Goal: Task Accomplishment & Management: Complete application form

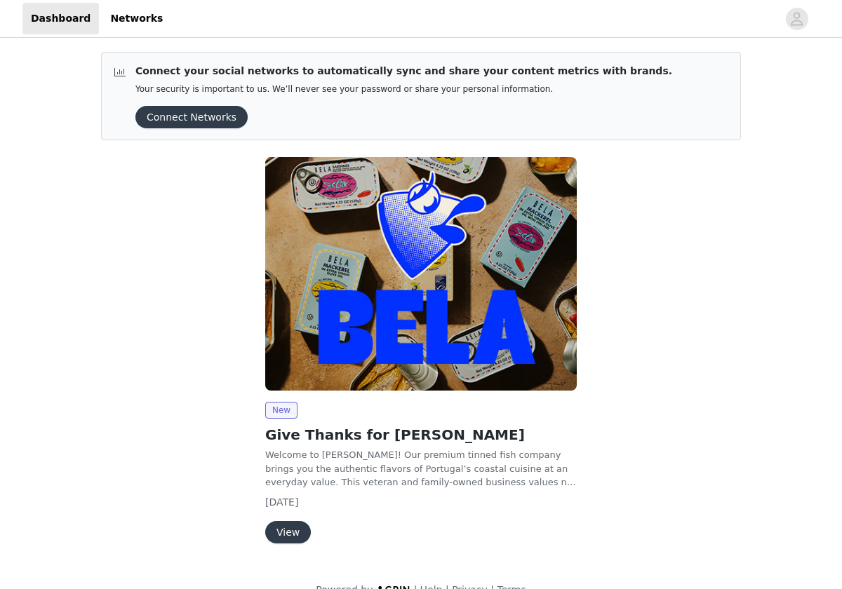
scroll to position [25, 0]
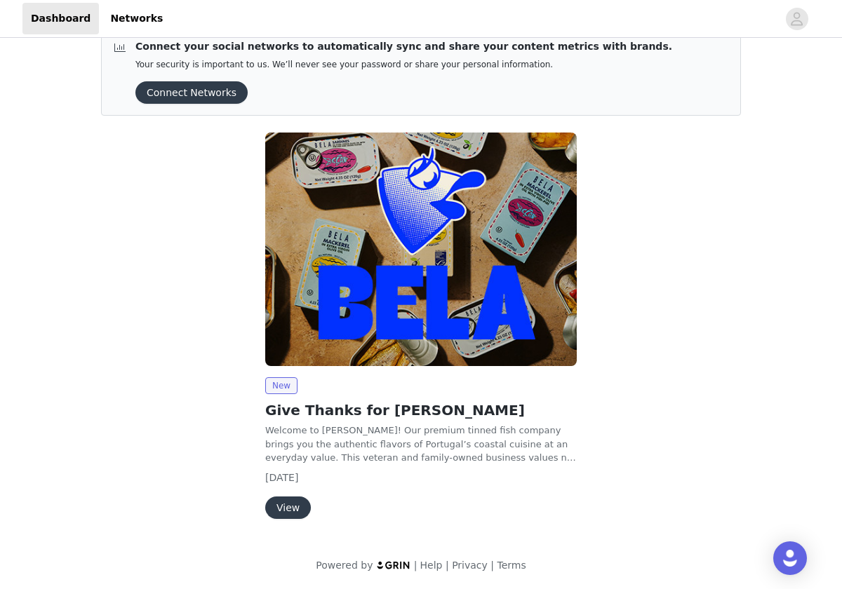
click at [288, 512] on button "View" at bounding box center [288, 508] width 46 height 22
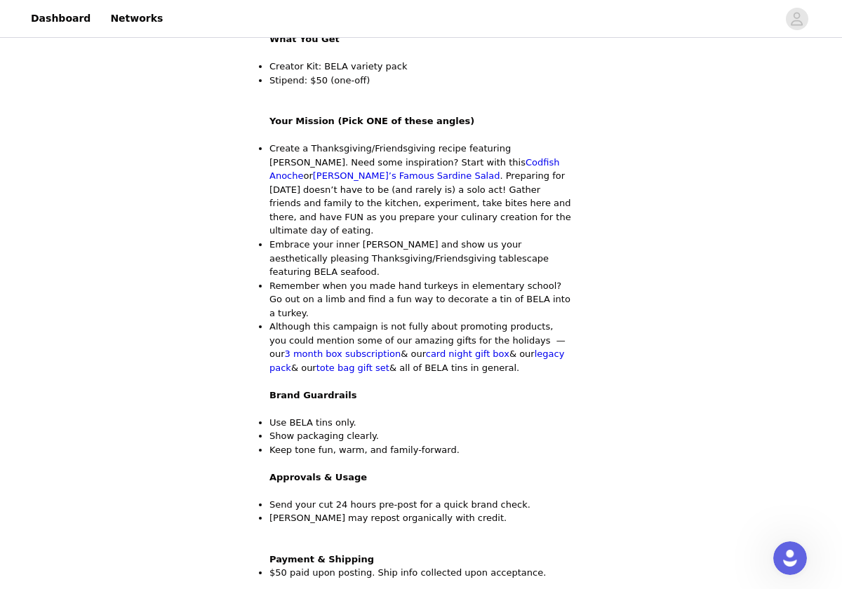
scroll to position [608, 0]
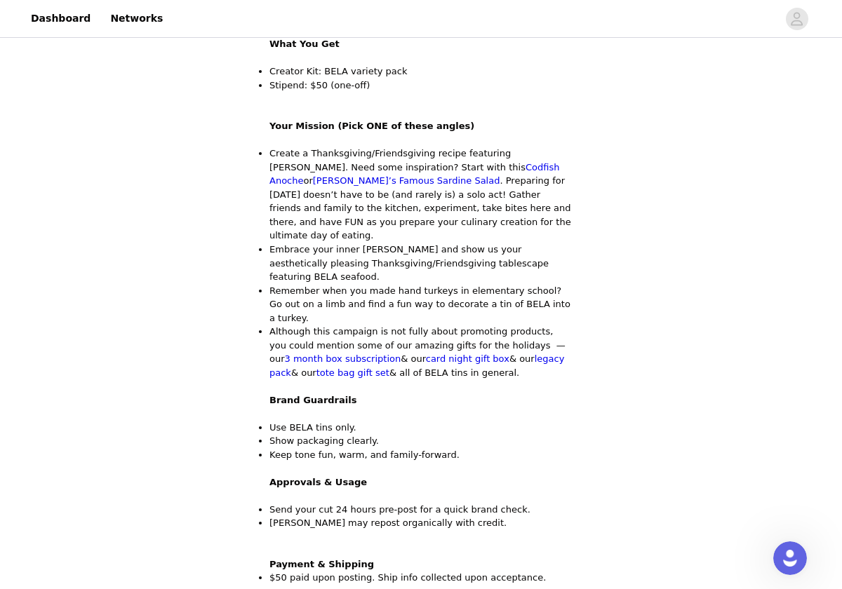
click at [523, 147] on li "Create a Thanksgiving/Friendsgiving recipe featuring BELA. Need some inspiratio…" at bounding box center [420, 195] width 303 height 96
click at [500, 175] on link "[PERSON_NAME]’s Famous Sardine Salad" at bounding box center [406, 180] width 187 height 11
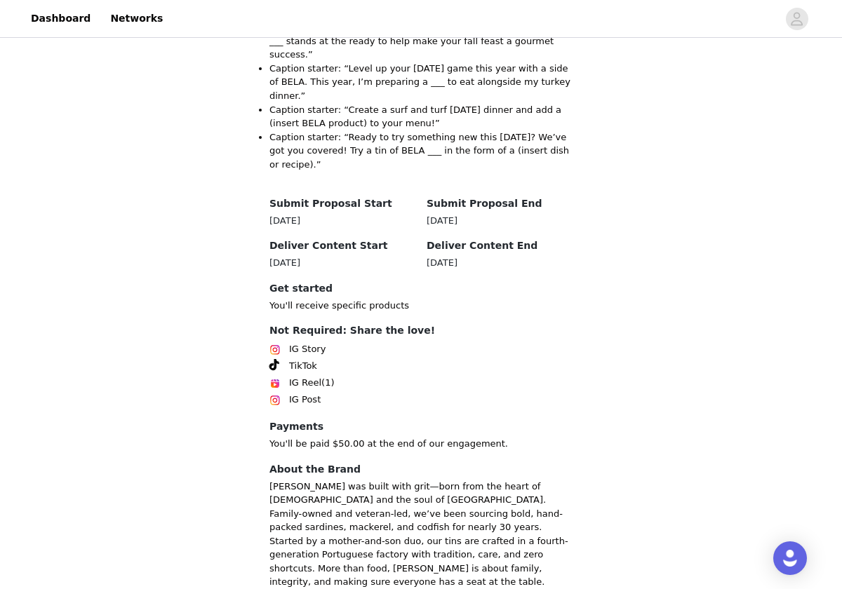
scroll to position [1229, 0]
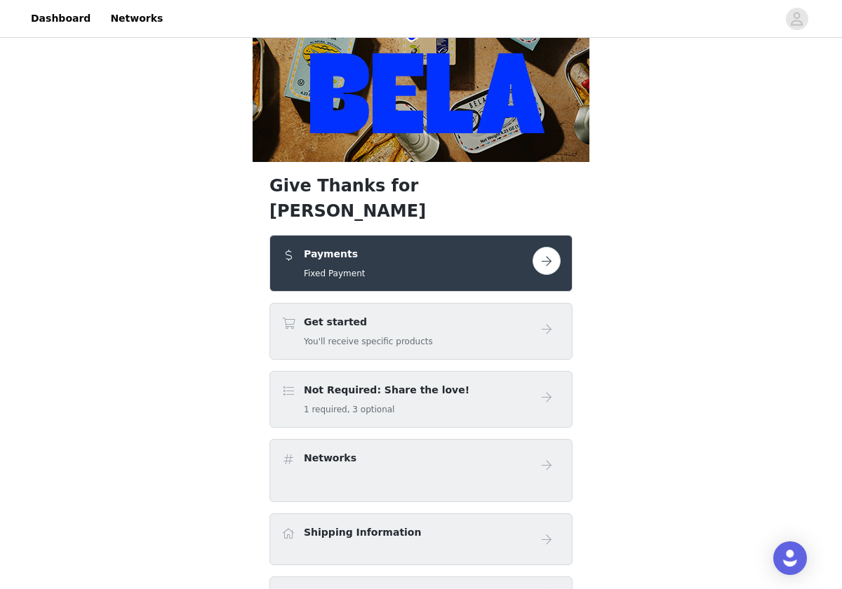
scroll to position [136, 0]
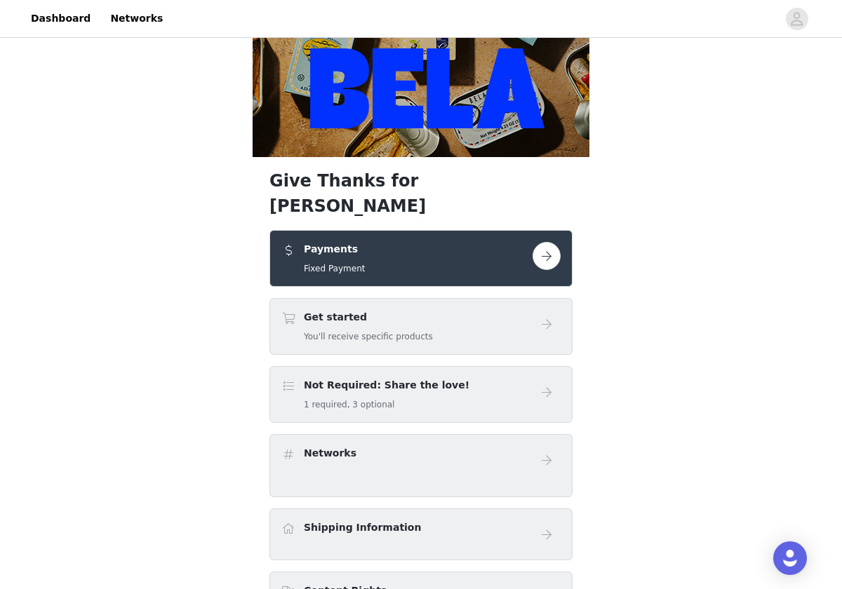
click at [539, 242] on button "button" at bounding box center [547, 256] width 28 height 28
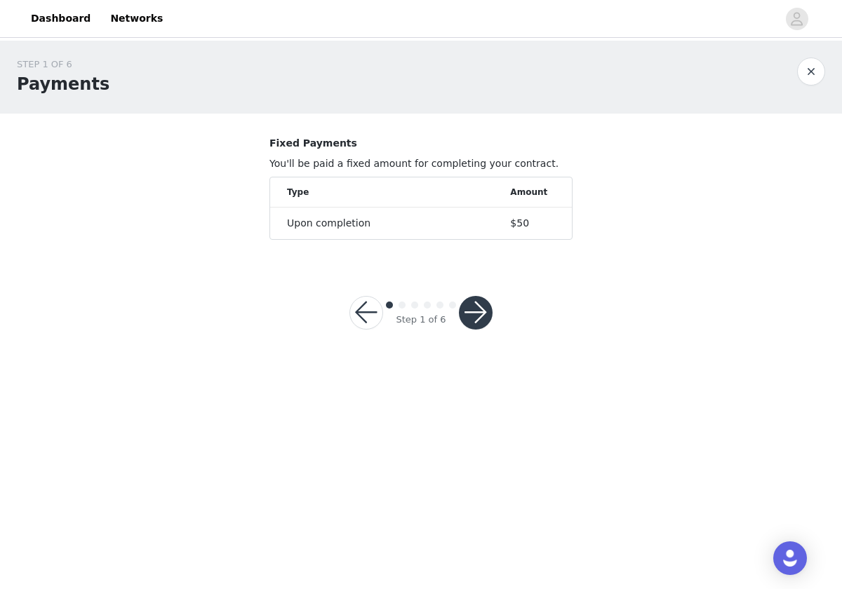
click at [478, 314] on button "button" at bounding box center [476, 313] width 34 height 34
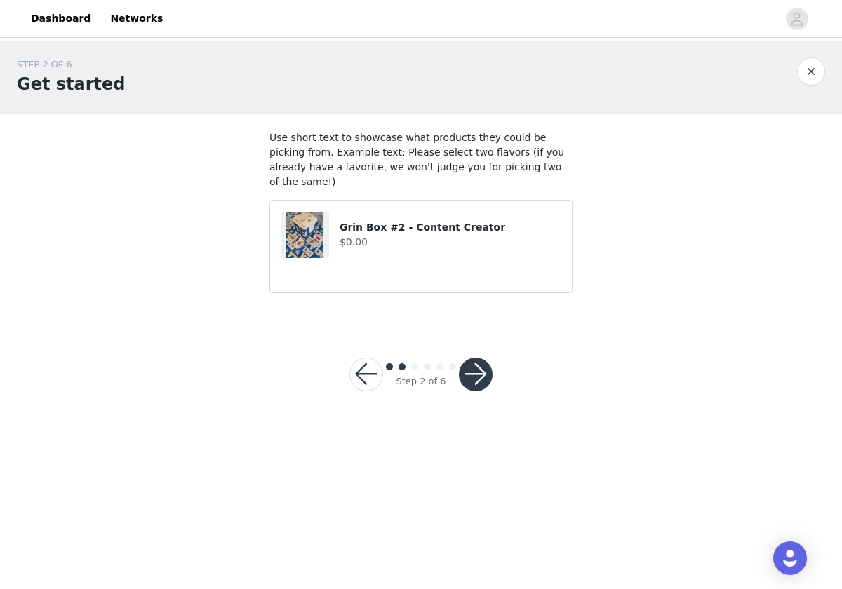
click at [476, 358] on button "button" at bounding box center [476, 375] width 34 height 34
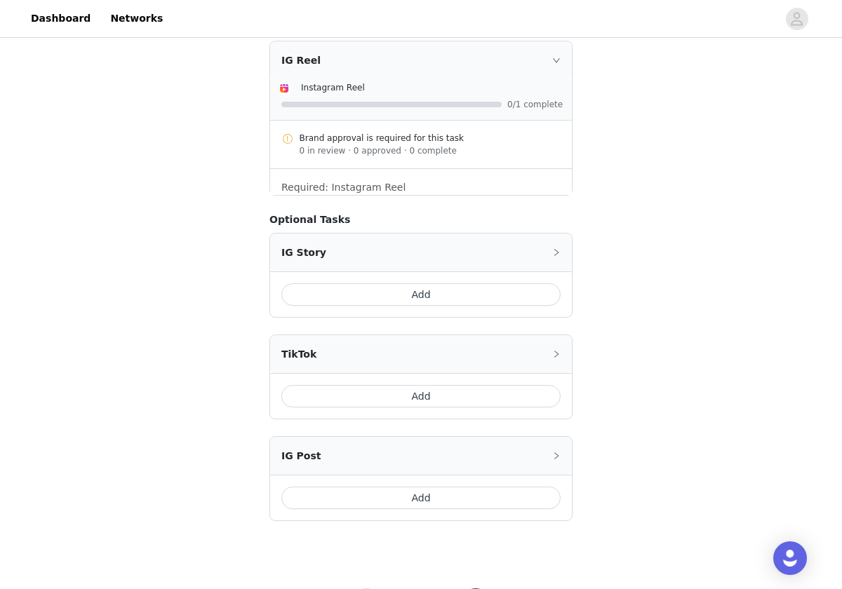
scroll to position [521, 0]
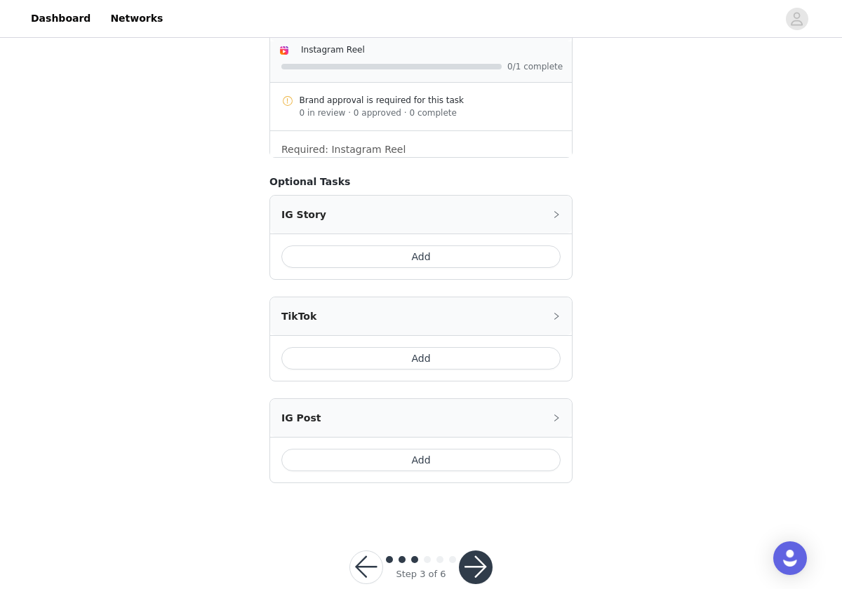
click at [363, 551] on button "button" at bounding box center [366, 568] width 34 height 34
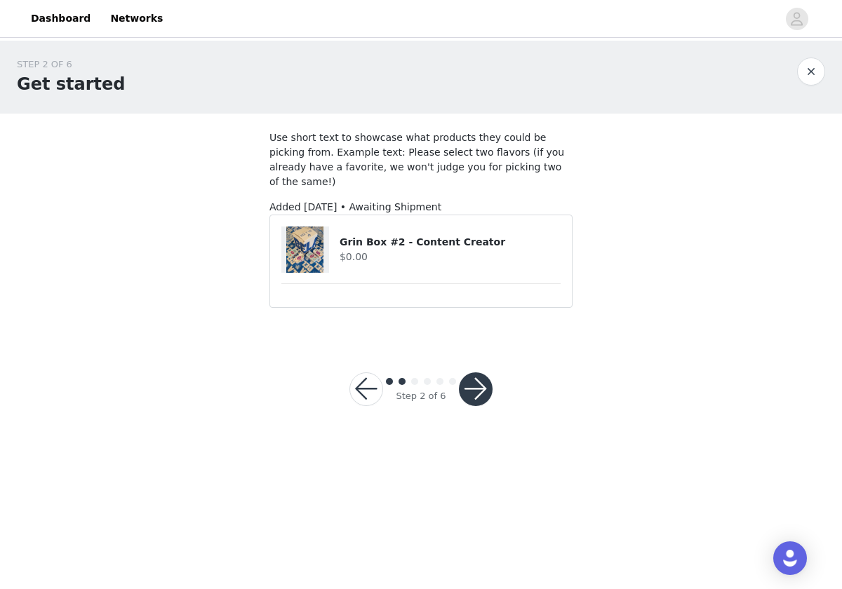
click at [453, 235] on h4 "Grin Box #2 - Content Creator" at bounding box center [450, 242] width 221 height 15
click at [363, 380] on button "button" at bounding box center [366, 390] width 34 height 34
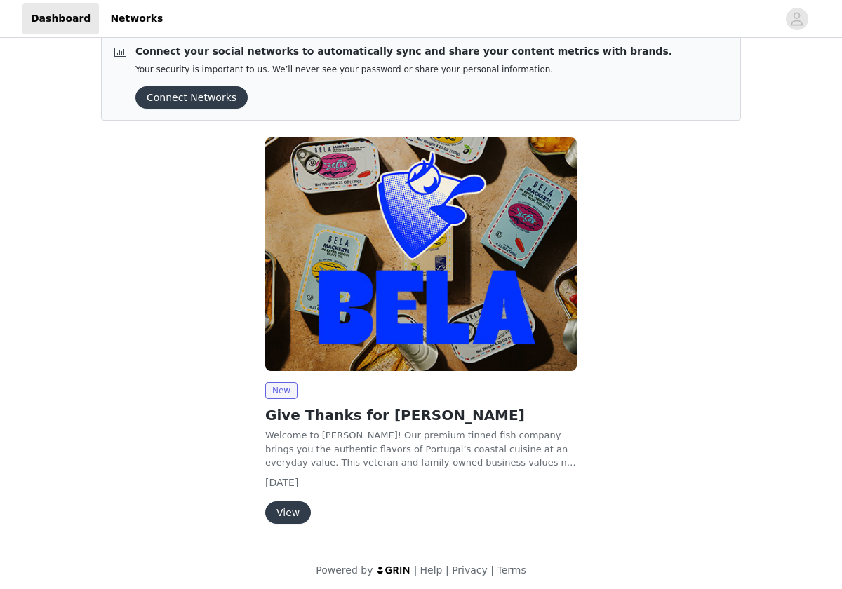
scroll to position [25, 0]
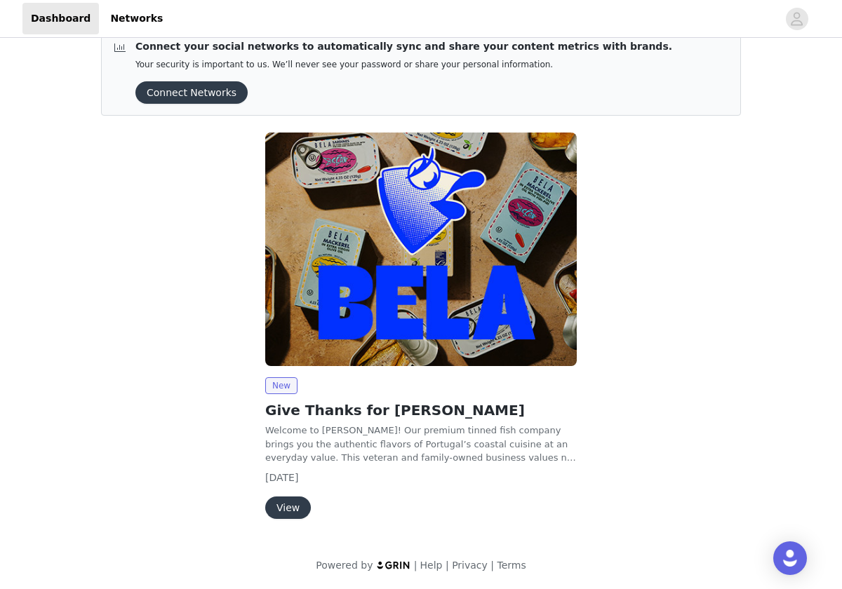
click at [291, 503] on button "View" at bounding box center [288, 508] width 46 height 22
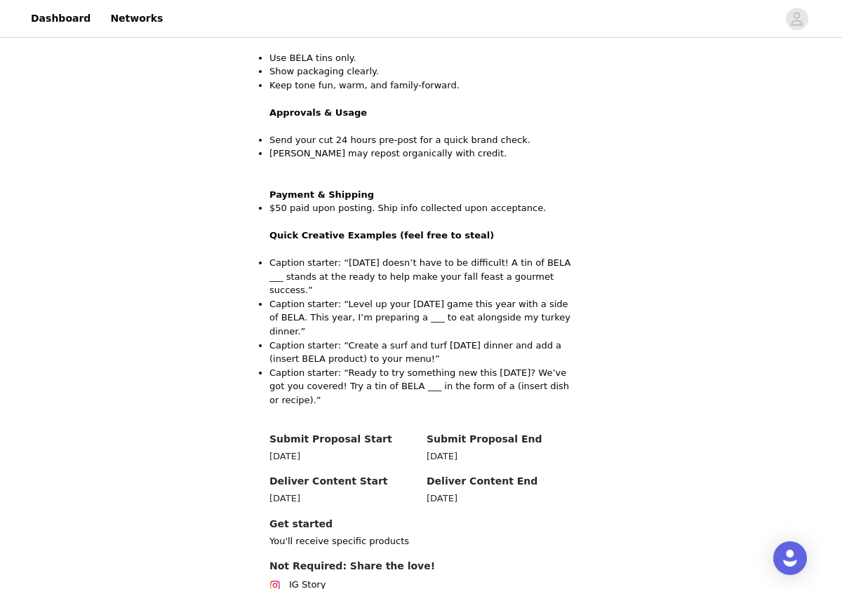
scroll to position [1229, 0]
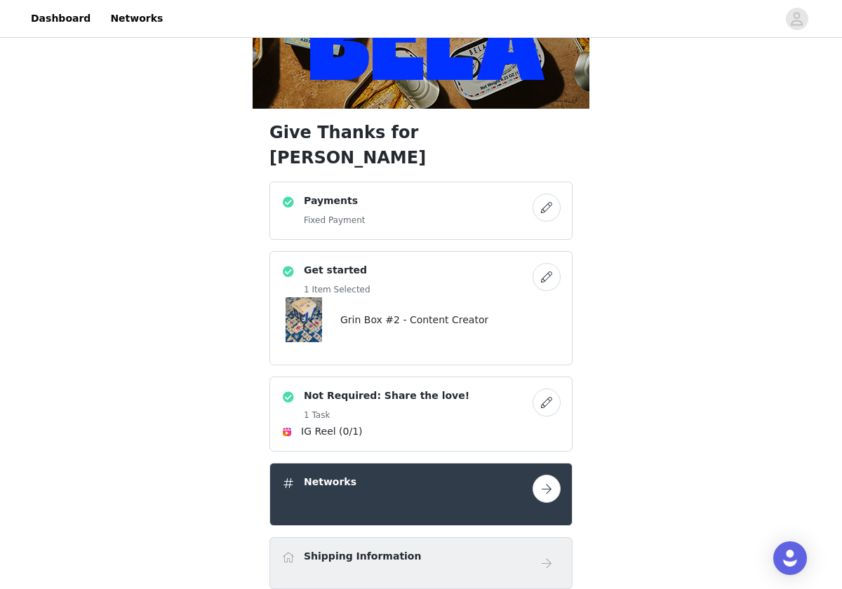
scroll to position [187, 0]
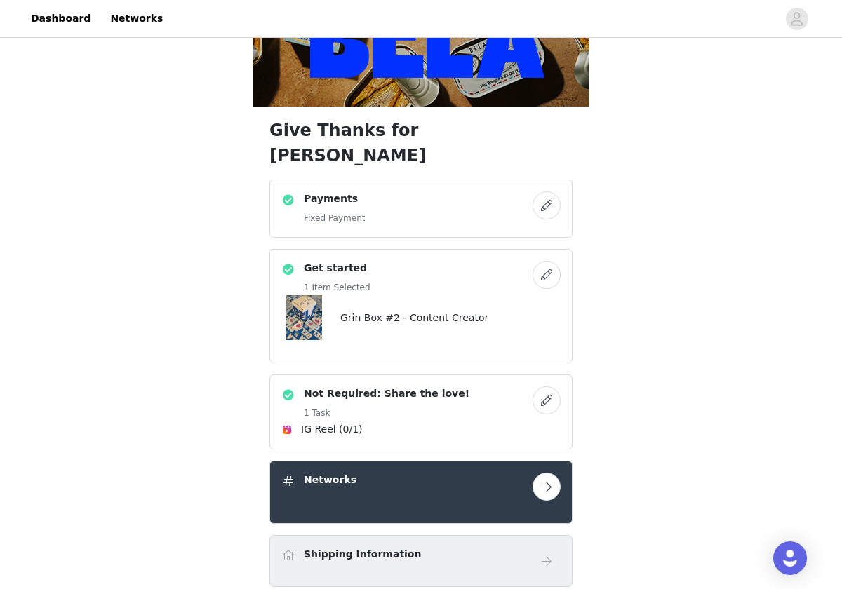
click at [547, 261] on button "button" at bounding box center [547, 275] width 28 height 28
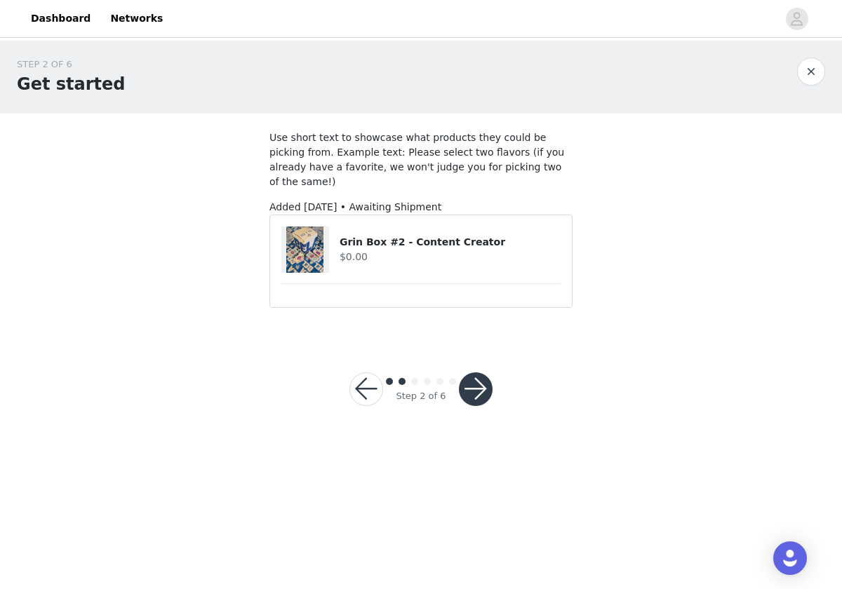
click at [483, 373] on button "button" at bounding box center [476, 390] width 34 height 34
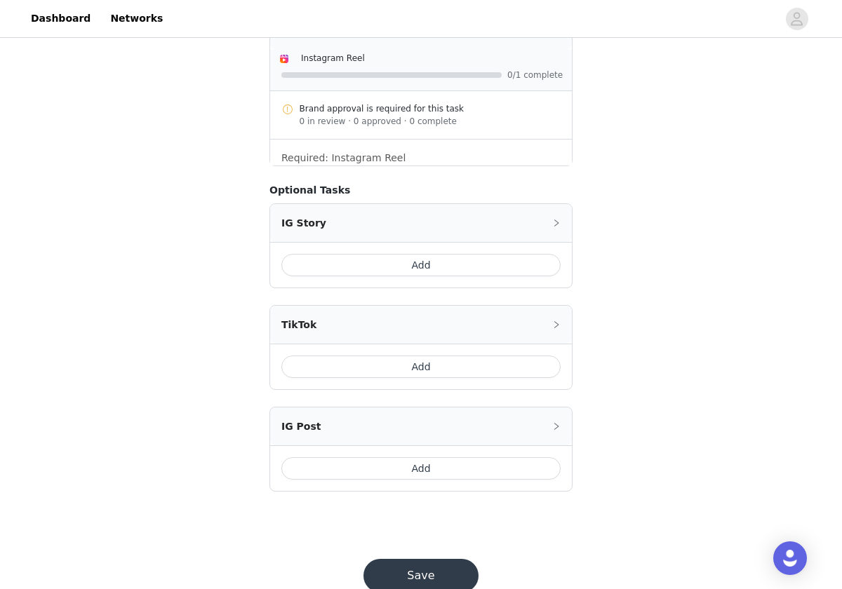
scroll to position [521, 0]
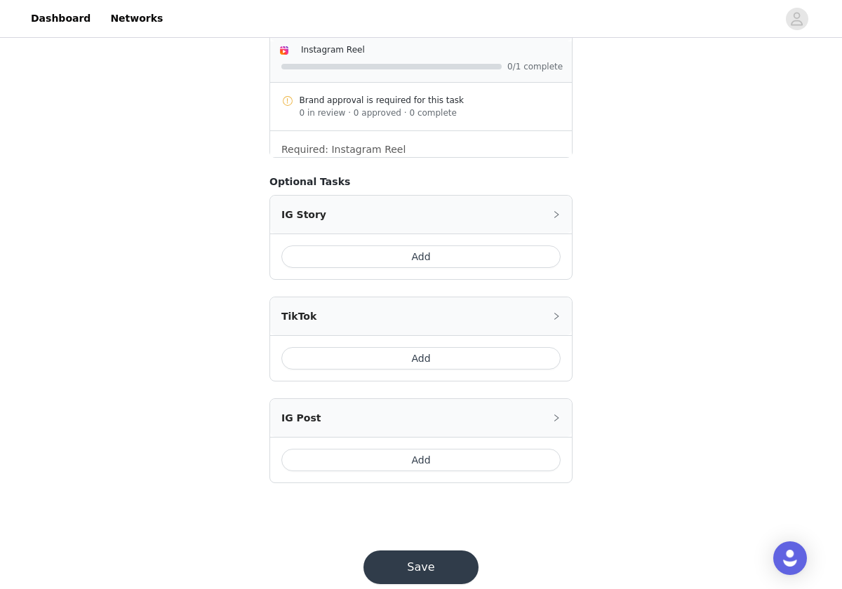
click at [404, 551] on button "Save" at bounding box center [420, 568] width 115 height 34
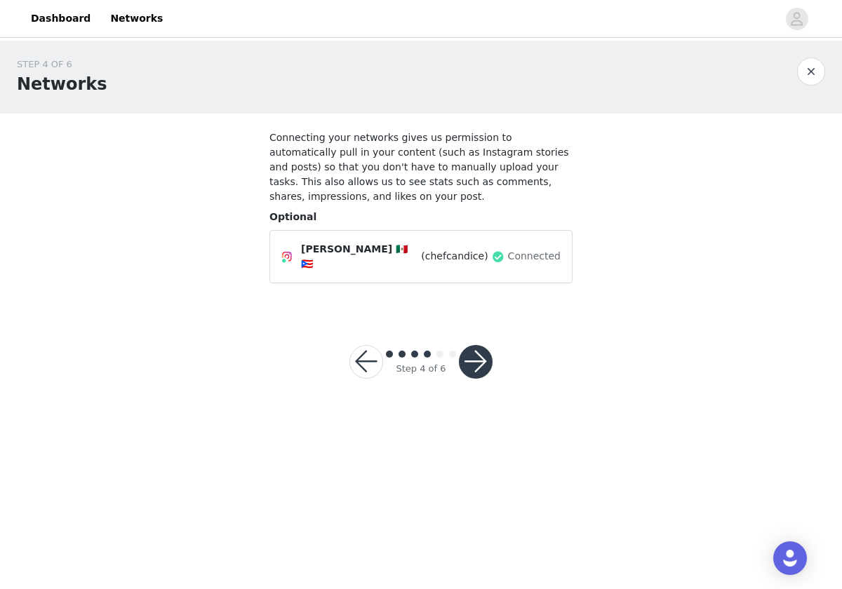
click at [478, 355] on button "button" at bounding box center [476, 362] width 34 height 34
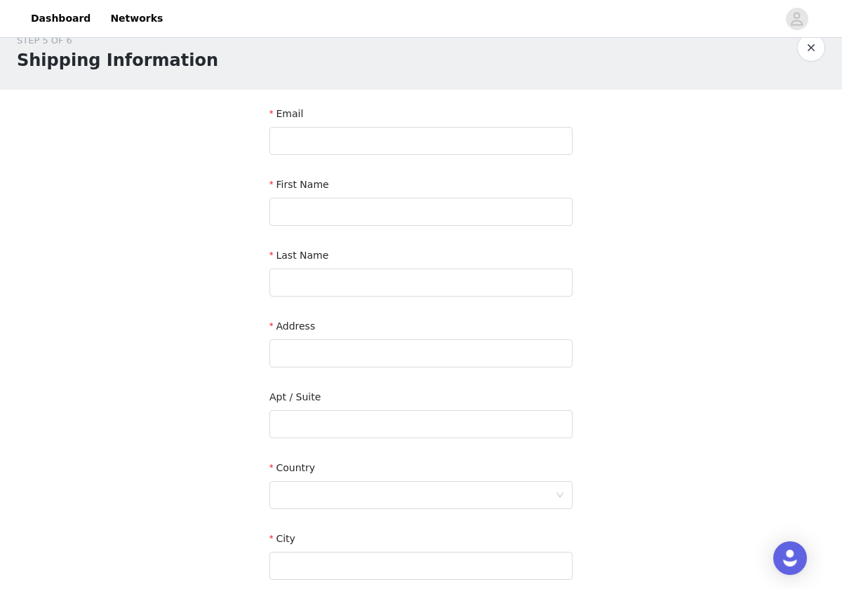
scroll to position [29, 0]
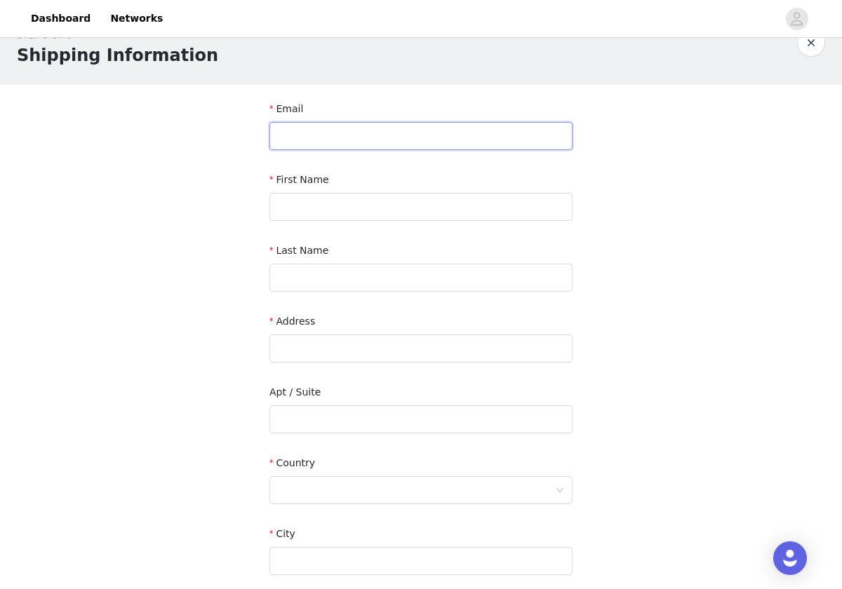
click at [460, 142] on input "text" at bounding box center [420, 136] width 303 height 28
type input "[EMAIL_ADDRESS][DOMAIN_NAME]"
type input "[PERSON_NAME]"
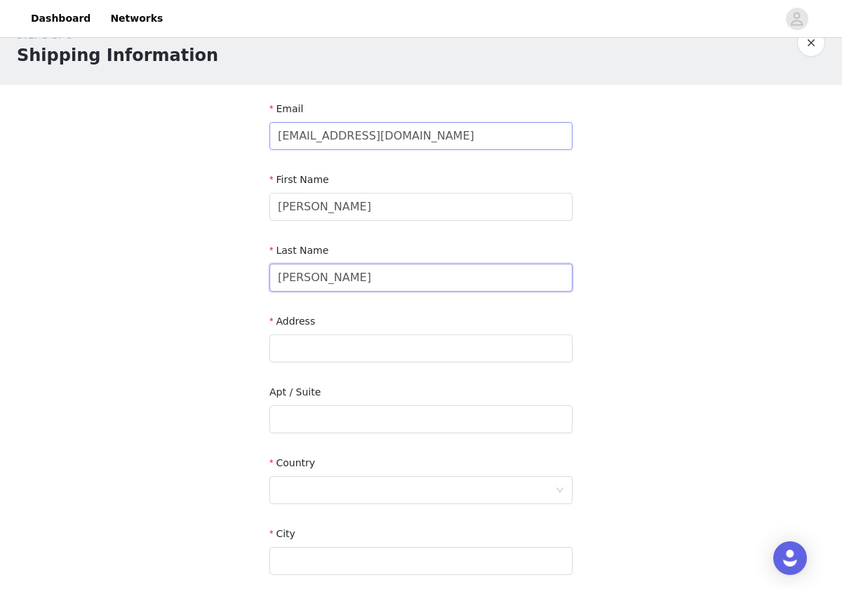
type input "[PERSON_NAME]"
type input "PO box 555"
type input "Creston"
type input "93432"
type input "3106920046"
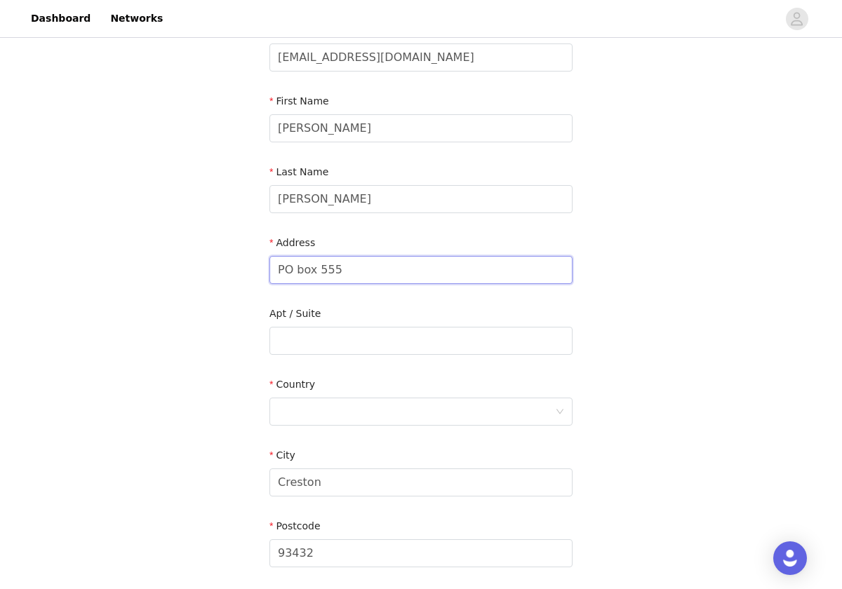
scroll to position [117, 0]
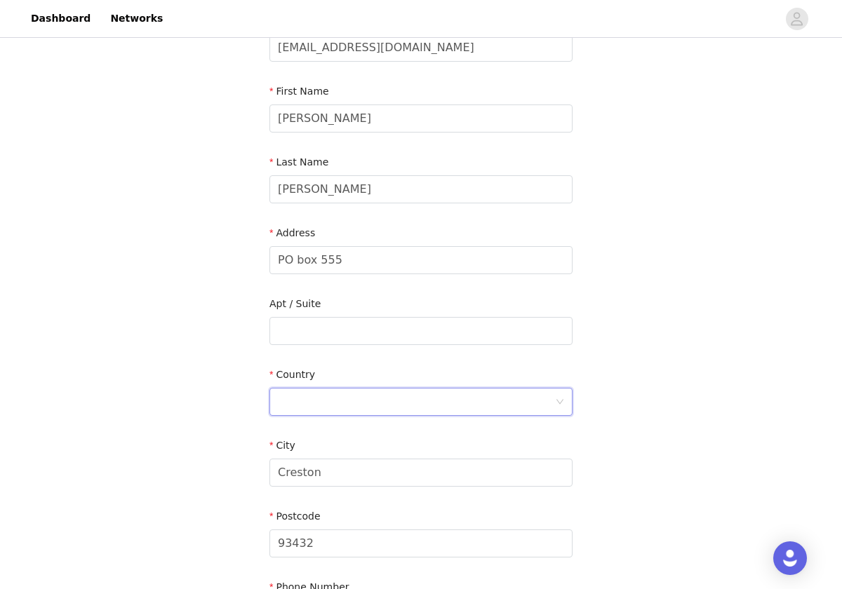
click at [359, 402] on div at bounding box center [416, 402] width 277 height 27
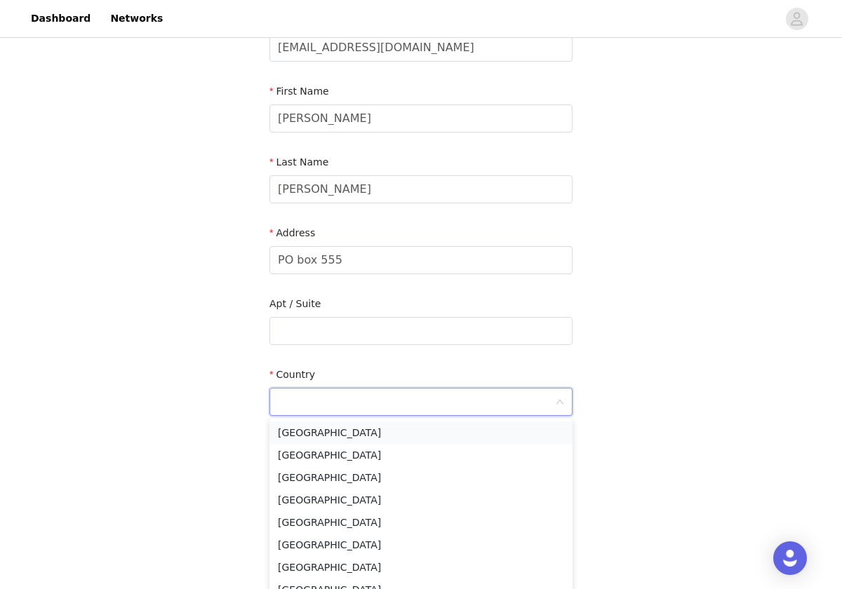
click at [351, 430] on li "[GEOGRAPHIC_DATA]" at bounding box center [420, 433] width 303 height 22
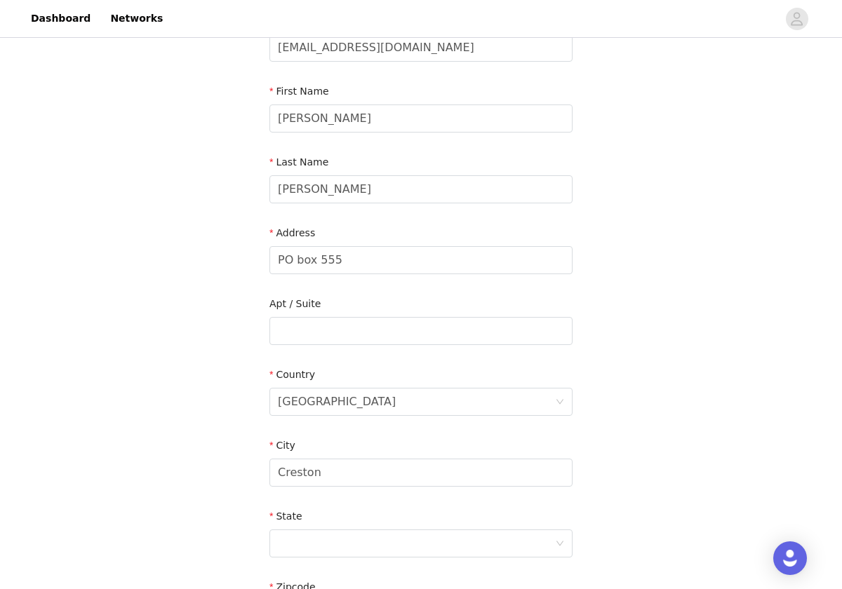
click at [189, 387] on div "STEP 5 OF 6 Shipping Information Email [EMAIL_ADDRESS][DOMAIN_NAME] First Name …" at bounding box center [421, 331] width 842 height 815
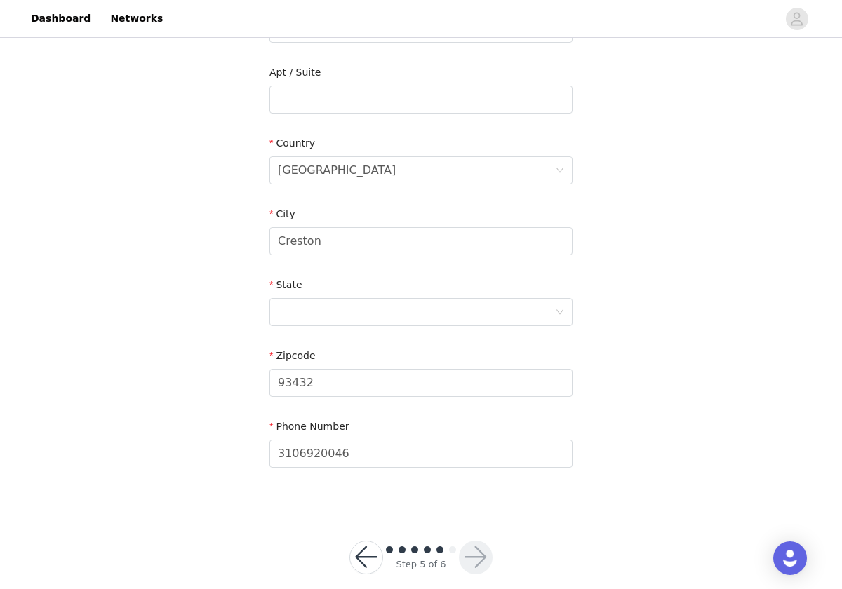
scroll to position [367, 0]
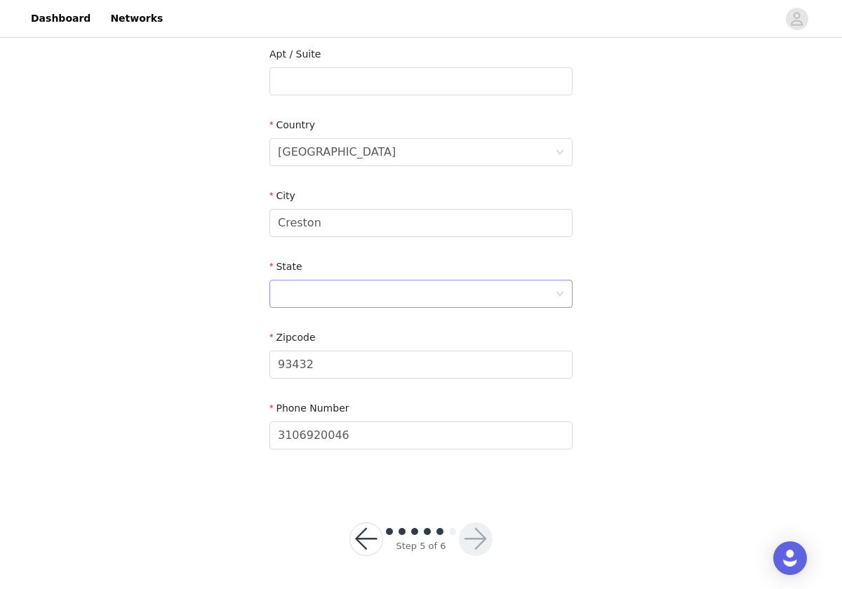
click at [322, 300] on div at bounding box center [416, 294] width 277 height 27
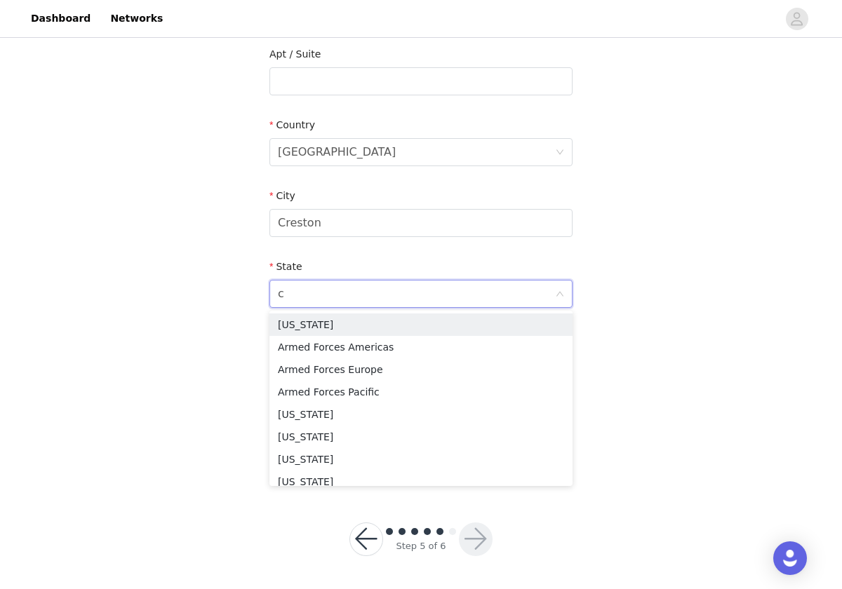
type input "ca"
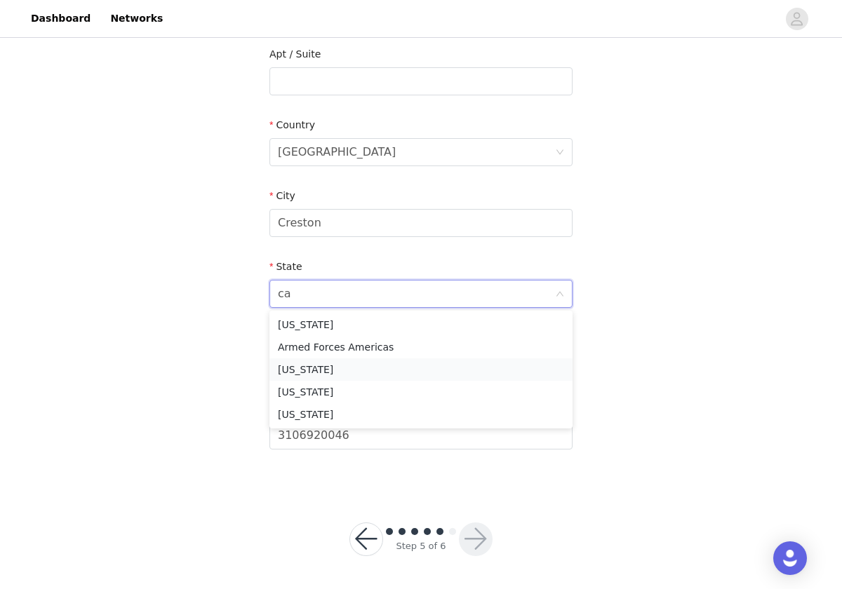
click at [313, 375] on li "[US_STATE]" at bounding box center [420, 370] width 303 height 22
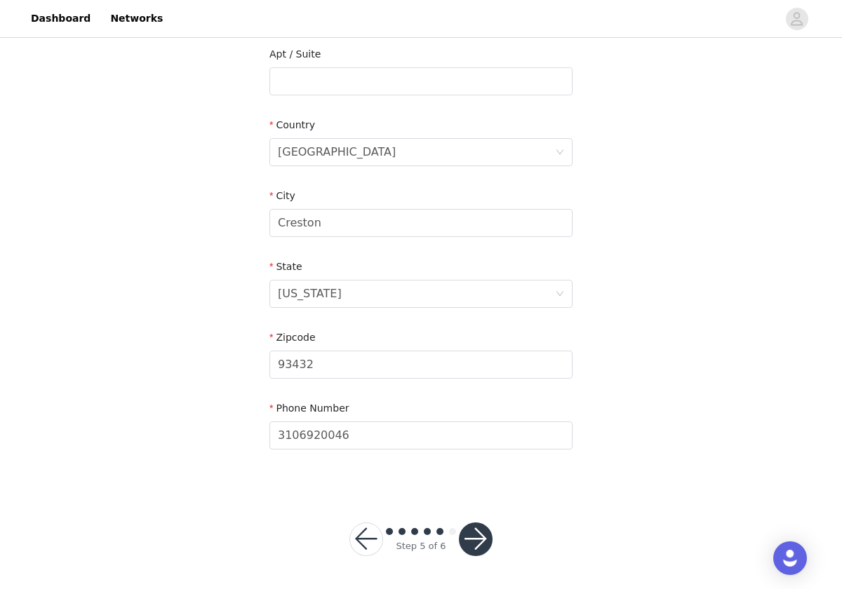
click at [474, 534] on button "button" at bounding box center [476, 540] width 34 height 34
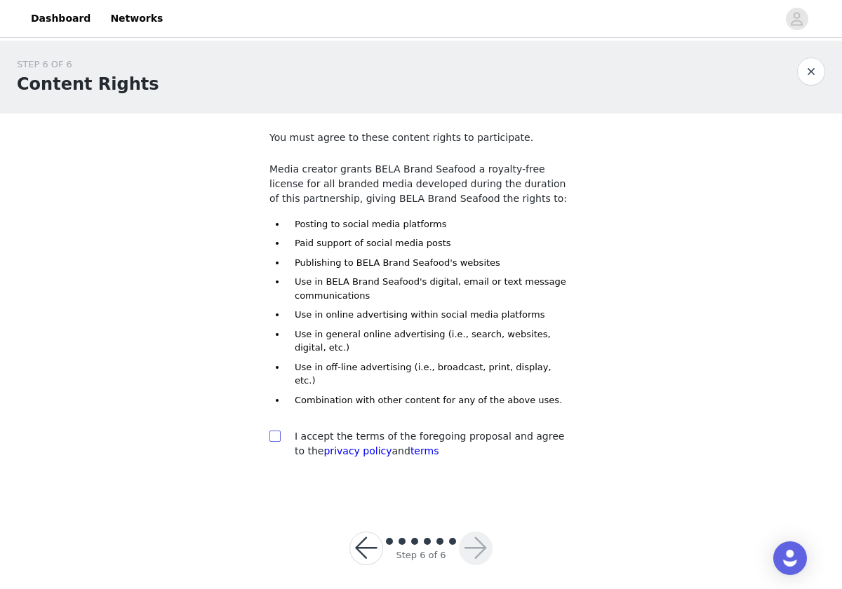
click at [280, 431] on span at bounding box center [274, 436] width 11 height 11
click at [279, 431] on input "checkbox" at bounding box center [274, 436] width 10 height 10
checkbox input "true"
click at [476, 532] on button "button" at bounding box center [476, 549] width 34 height 34
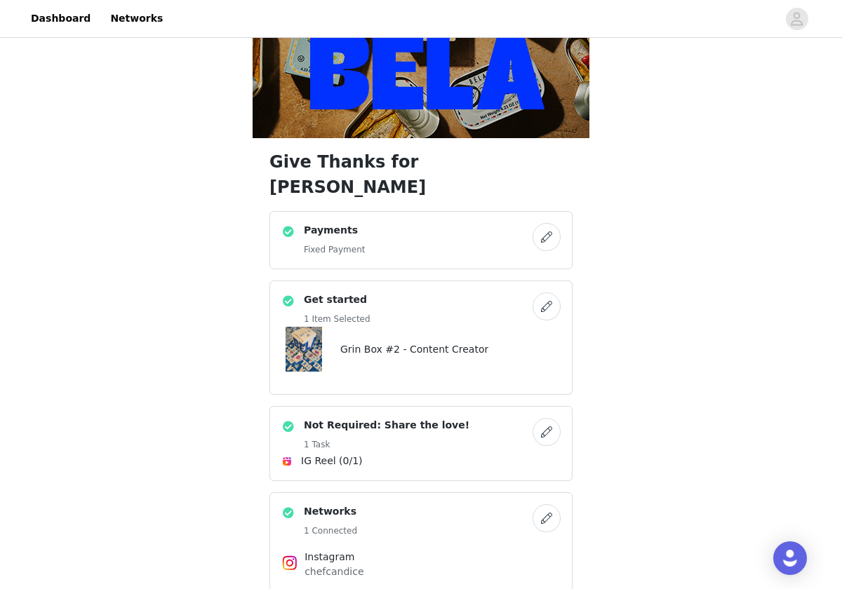
scroll to position [159, 0]
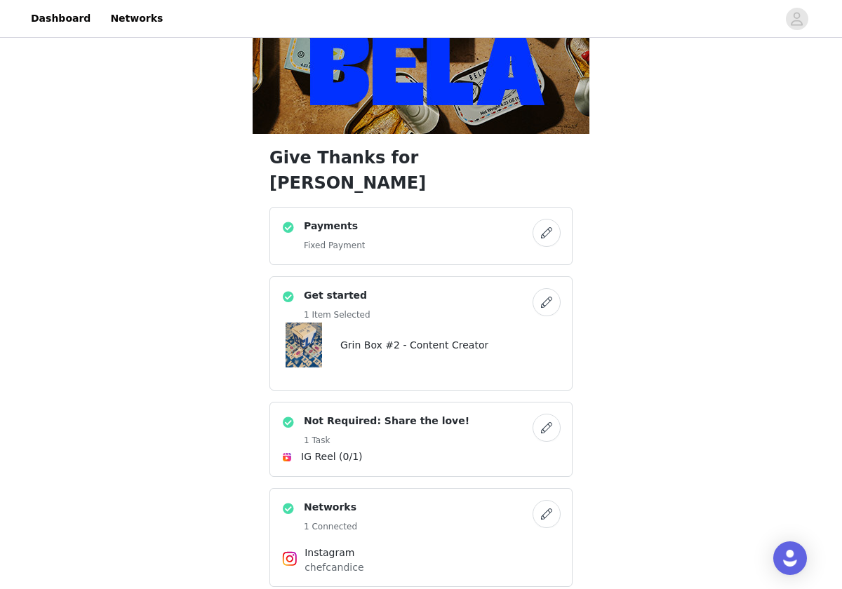
click at [448, 338] on h4 "Grin Box #2 - Content Creator" at bounding box center [414, 345] width 148 height 15
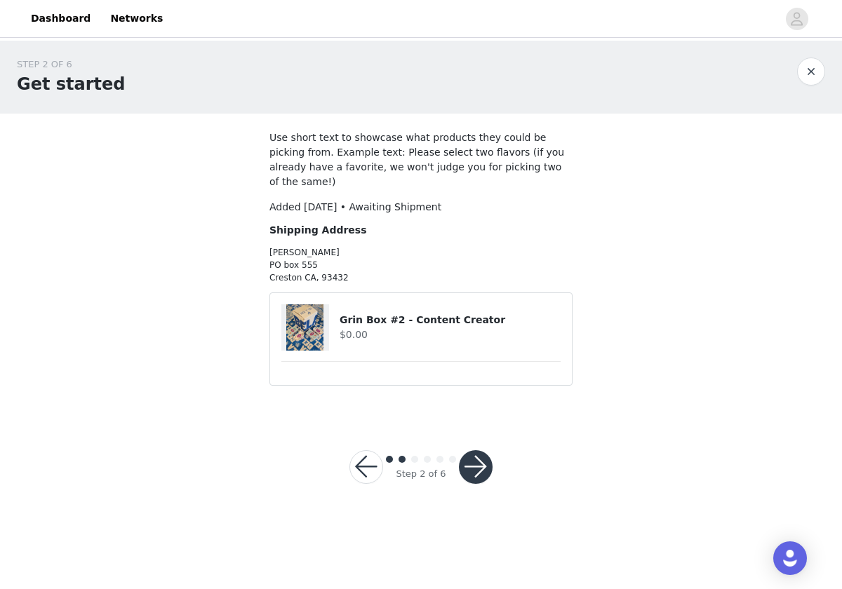
click at [483, 460] on button "button" at bounding box center [476, 467] width 34 height 34
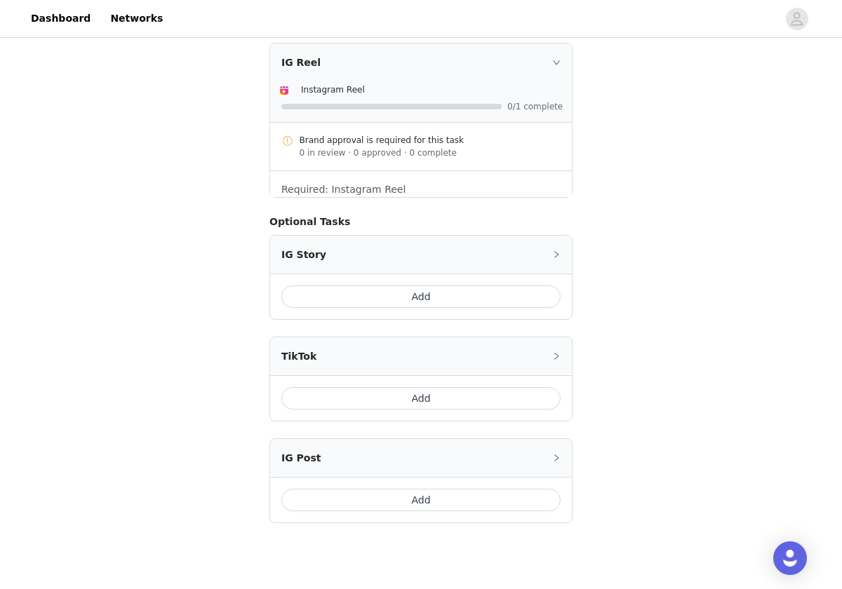
scroll to position [521, 0]
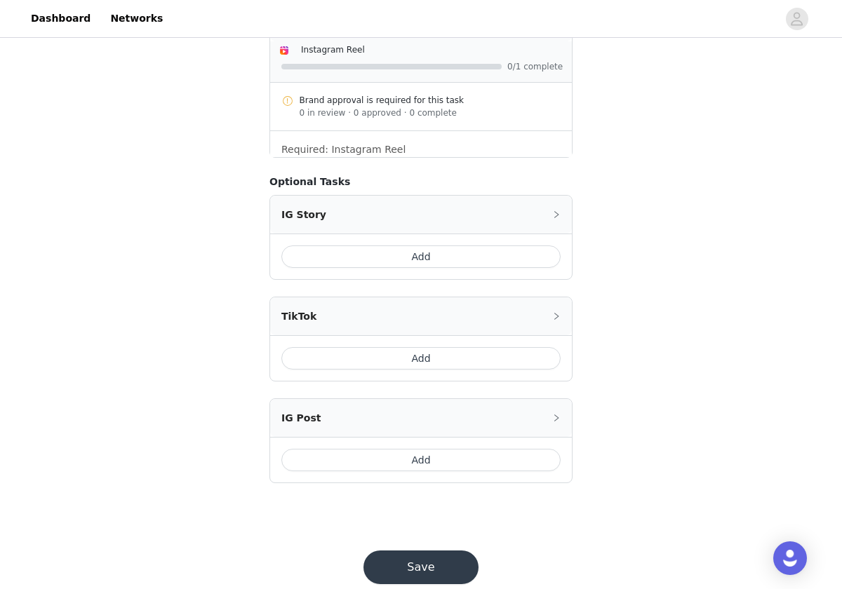
click at [421, 551] on button "Save" at bounding box center [420, 568] width 115 height 34
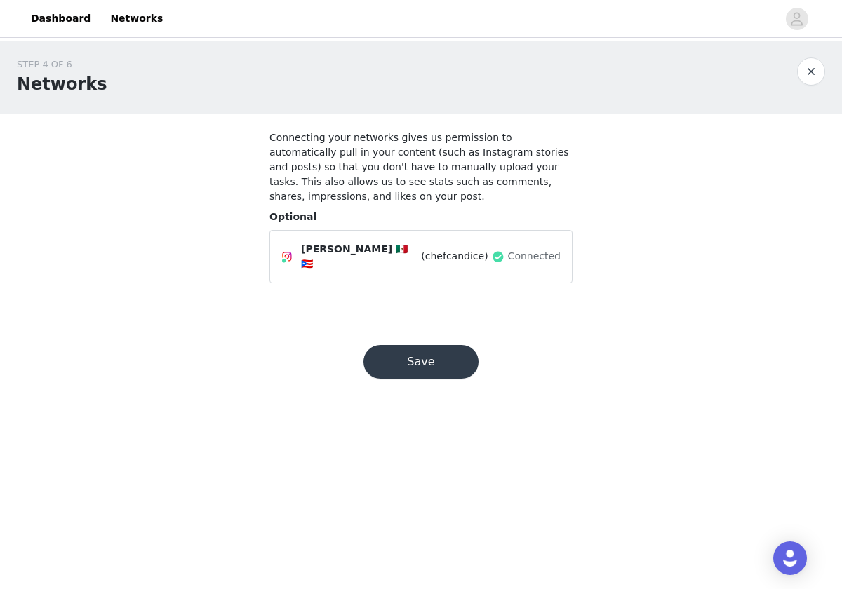
click at [413, 348] on button "Save" at bounding box center [420, 362] width 115 height 34
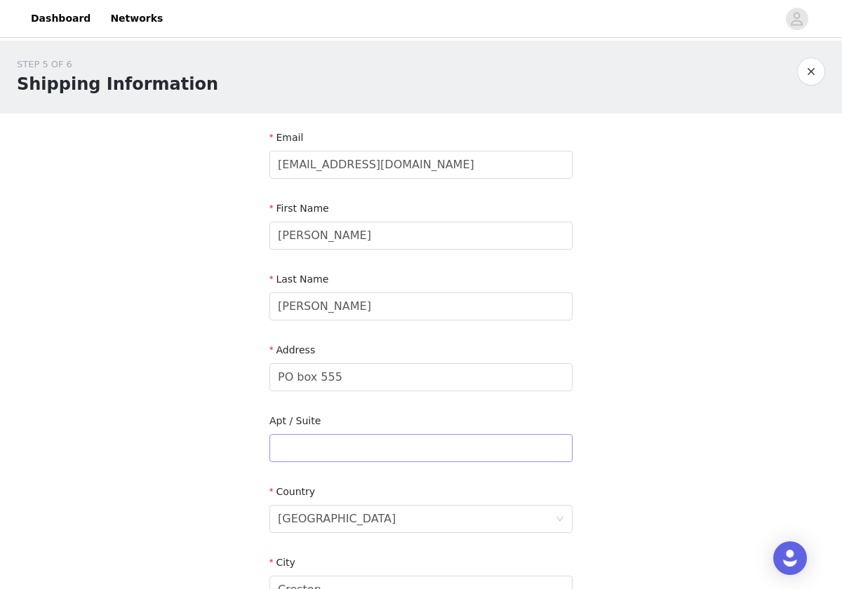
scroll to position [367, 0]
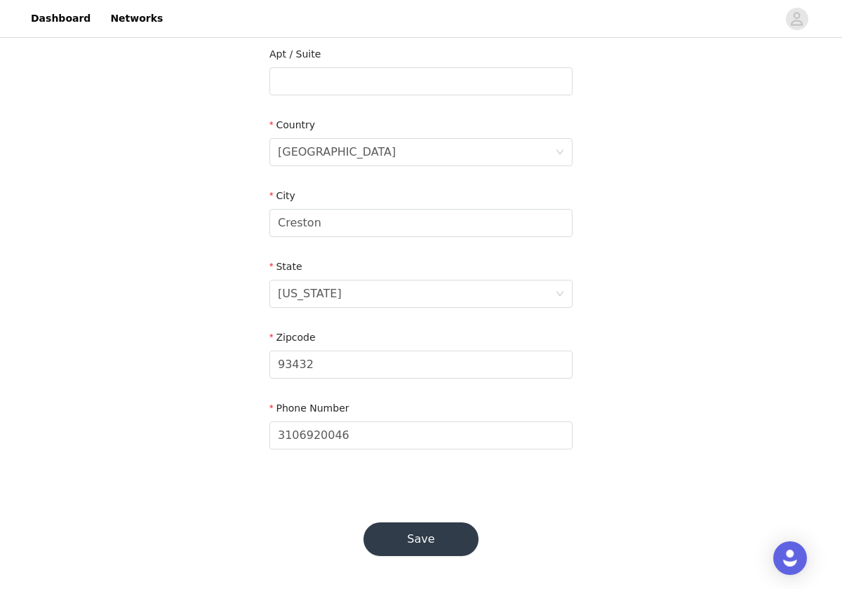
click at [425, 533] on button "Save" at bounding box center [420, 540] width 115 height 34
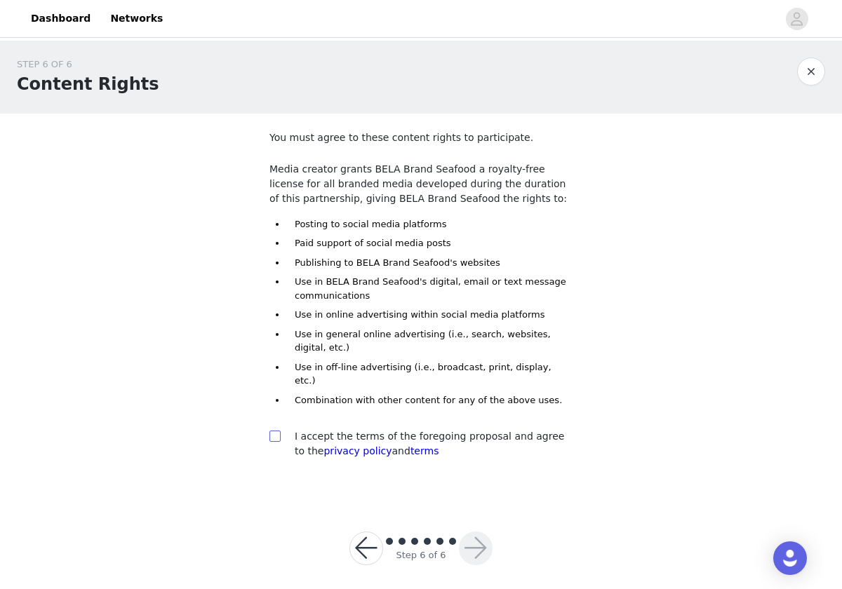
click at [276, 431] on input "checkbox" at bounding box center [274, 436] width 10 height 10
checkbox input "true"
click at [472, 534] on button "button" at bounding box center [476, 549] width 34 height 34
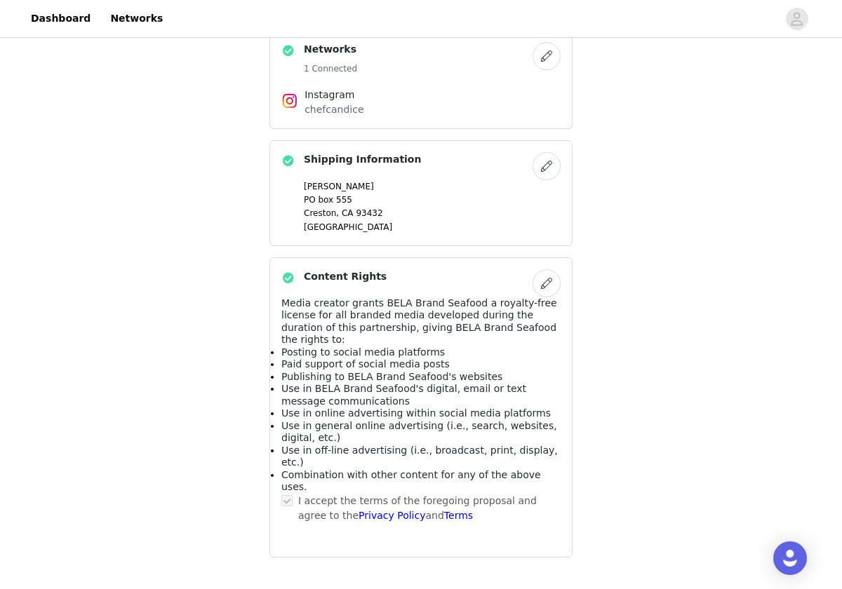
scroll to position [642, 0]
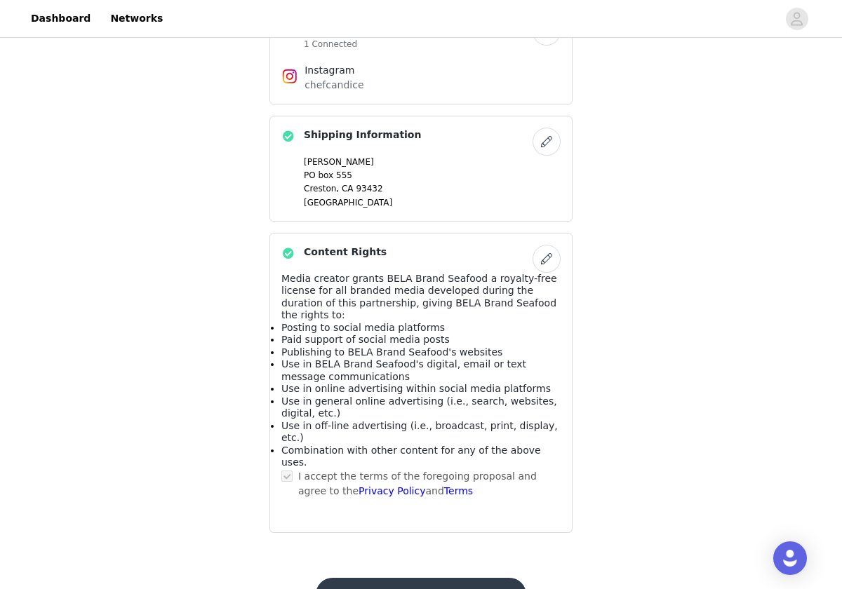
click at [466, 578] on button "Submit Proposal" at bounding box center [421, 595] width 210 height 34
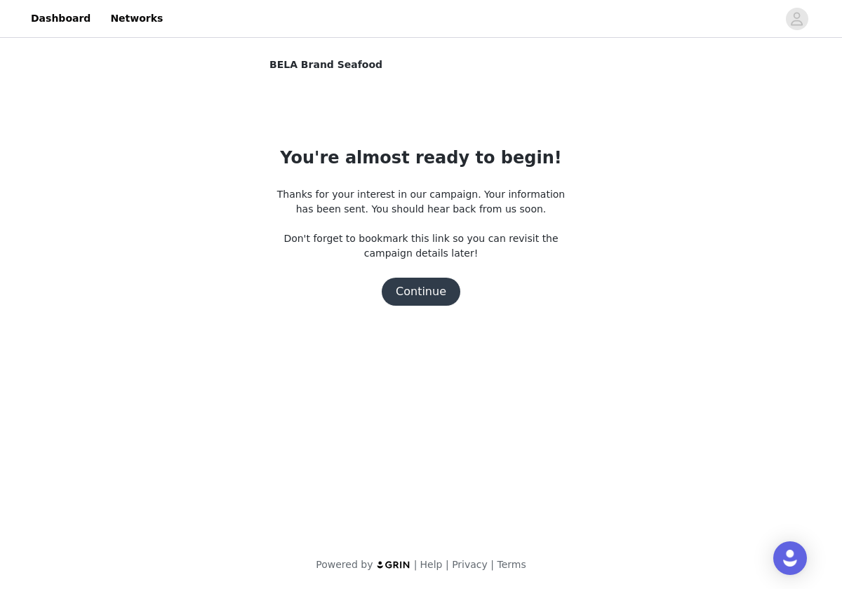
scroll to position [0, 0]
click at [435, 291] on button "Continue" at bounding box center [421, 292] width 79 height 28
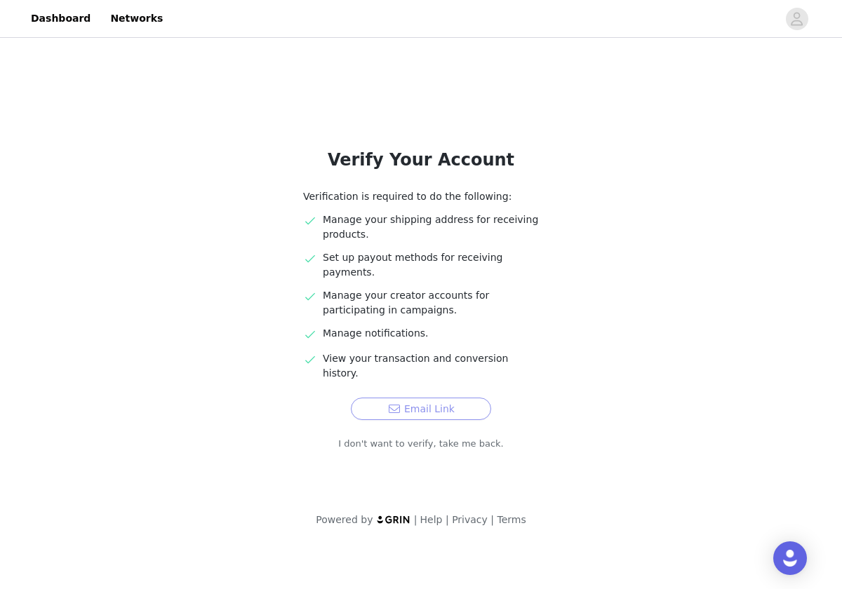
click at [415, 398] on button "Email Link" at bounding box center [421, 409] width 140 height 22
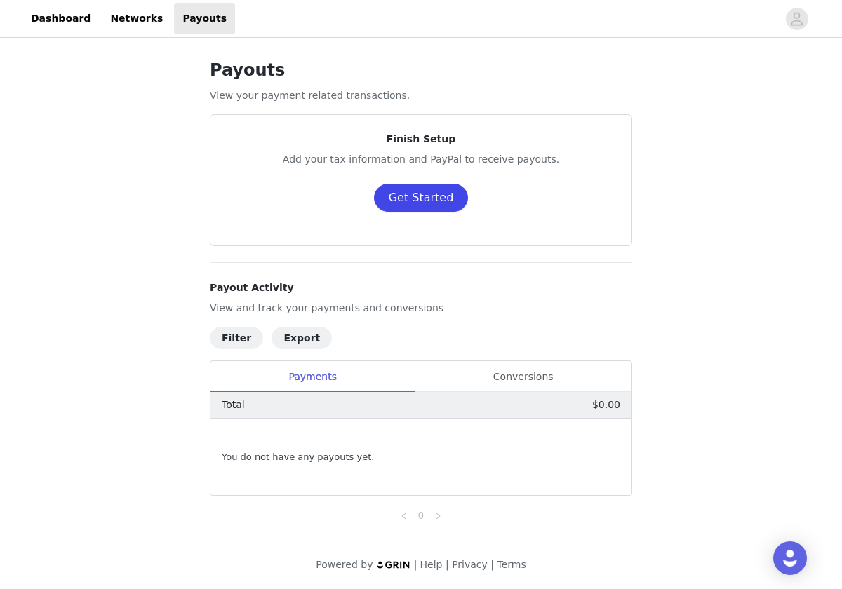
click at [415, 199] on button "Get Started" at bounding box center [421, 198] width 95 height 28
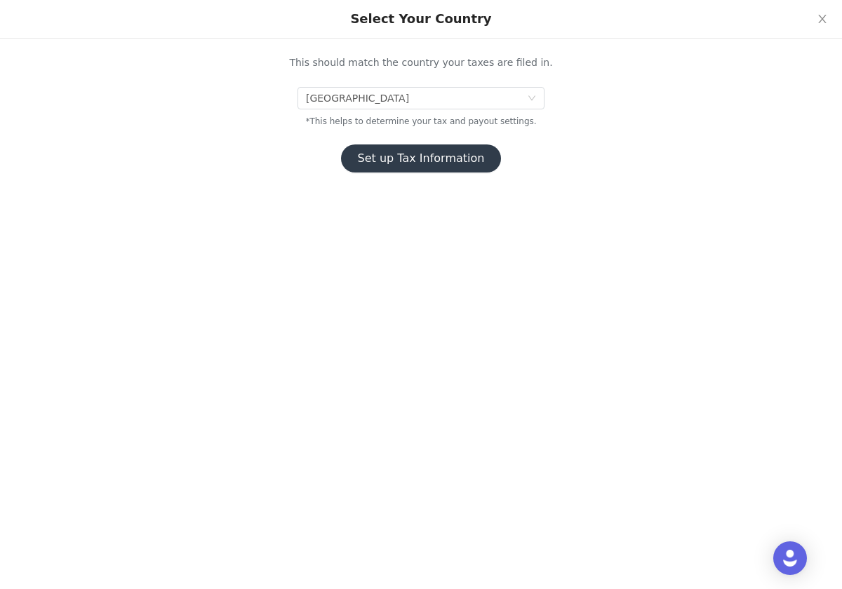
click at [418, 154] on button "Set up Tax Information" at bounding box center [421, 159] width 161 height 28
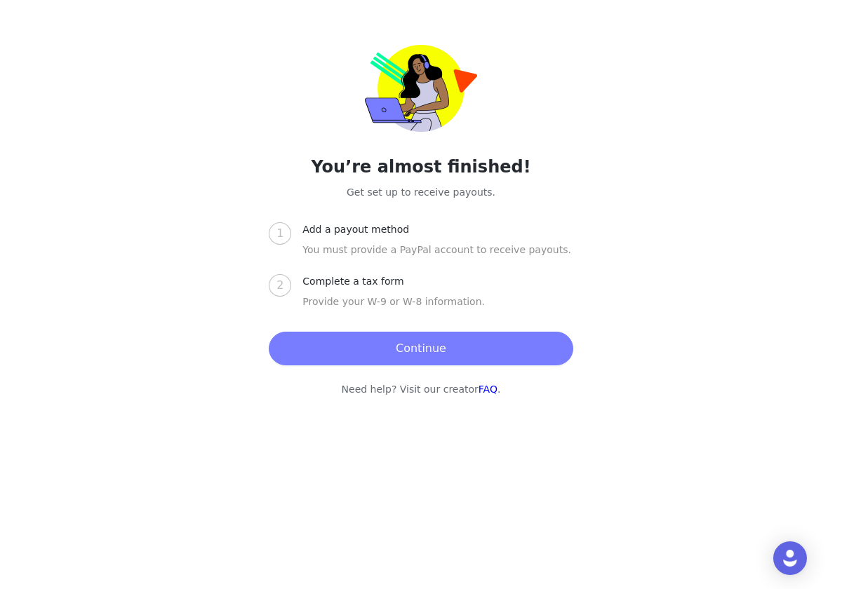
click at [378, 364] on button "Continue" at bounding box center [421, 349] width 304 height 34
